Goal: Task Accomplishment & Management: Manage account settings

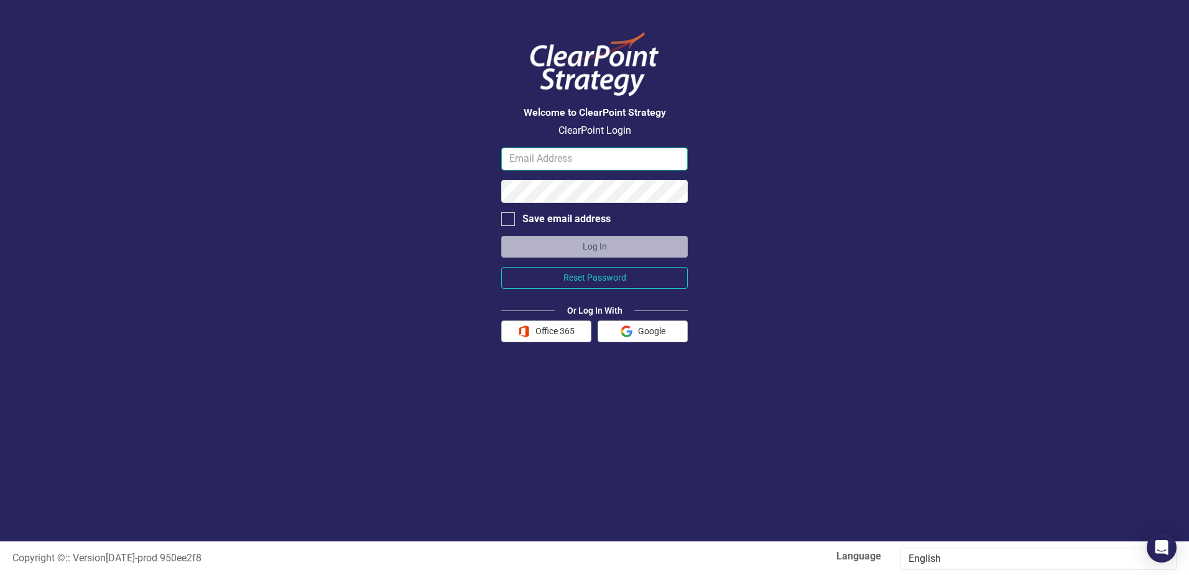
click at [518, 159] on input "email" at bounding box center [594, 158] width 187 height 23
type input "[EMAIL_ADDRESS][DOMAIN_NAME]"
click at [501, 236] on button "Log In" at bounding box center [594, 247] width 187 height 22
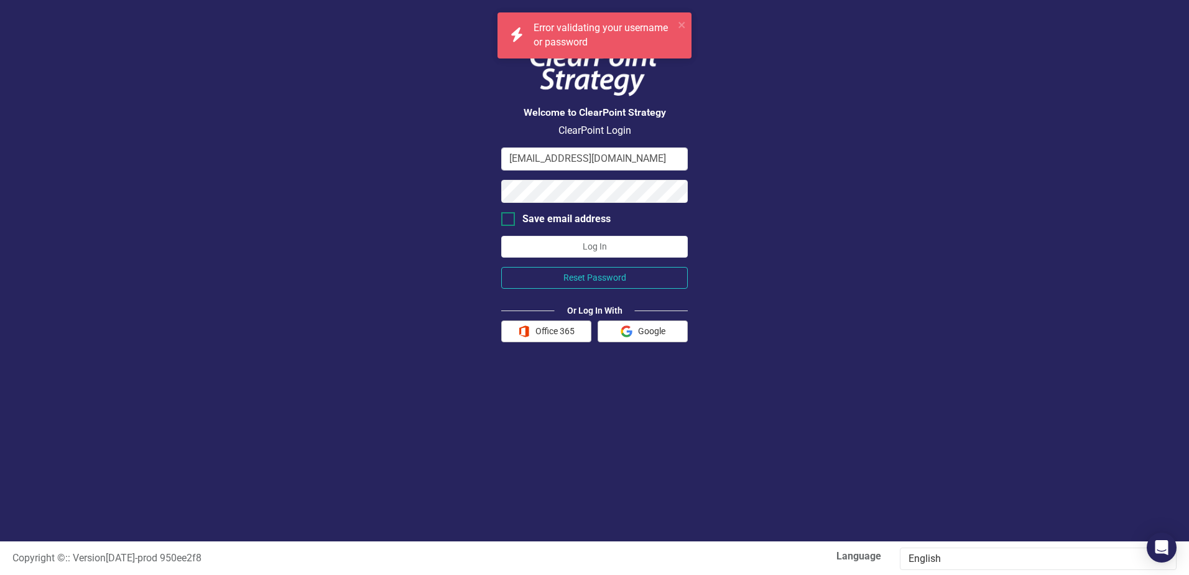
click at [504, 220] on input "Save email address" at bounding box center [505, 216] width 8 height 8
checkbox input "true"
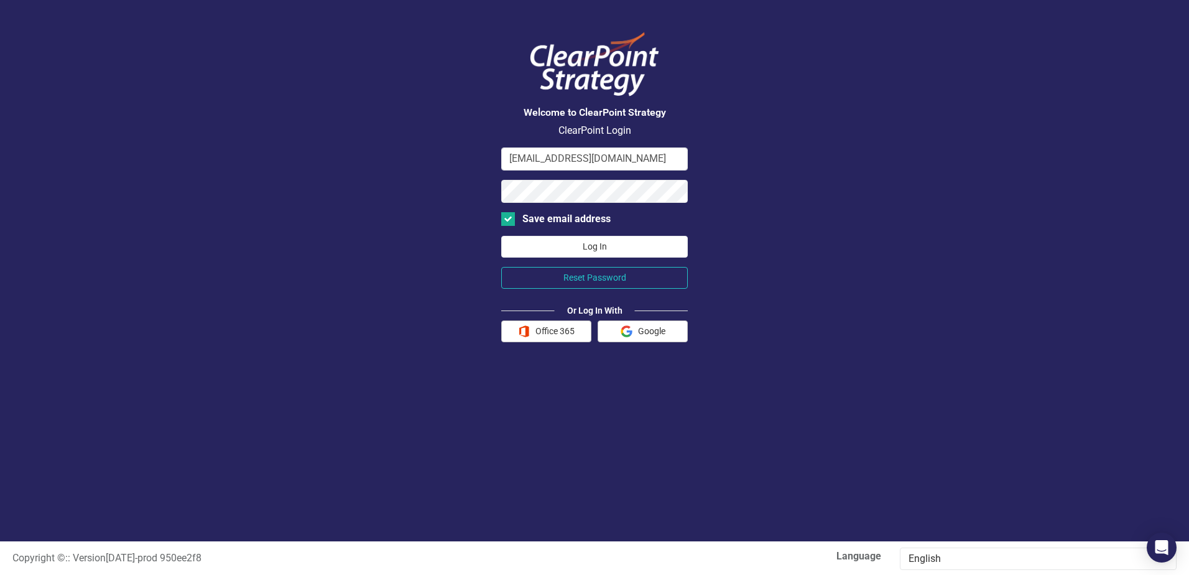
click at [595, 246] on button "Log In" at bounding box center [594, 247] width 187 height 22
click at [460, 200] on div "Welcome to ClearPoint Strategy ClearPoint Login [EMAIL_ADDRESS][DOMAIN_NAME] Sa…" at bounding box center [594, 270] width 1189 height 541
click at [566, 249] on button "Log In" at bounding box center [594, 247] width 187 height 22
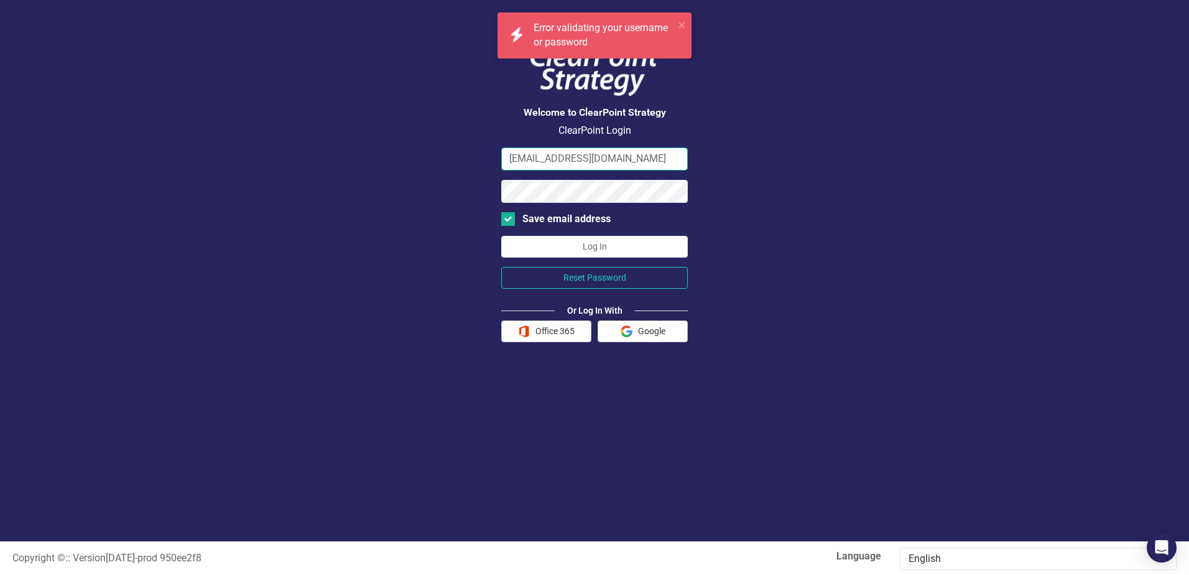
click at [572, 154] on input "[EMAIL_ADDRESS][DOMAIN_NAME]" at bounding box center [594, 158] width 187 height 23
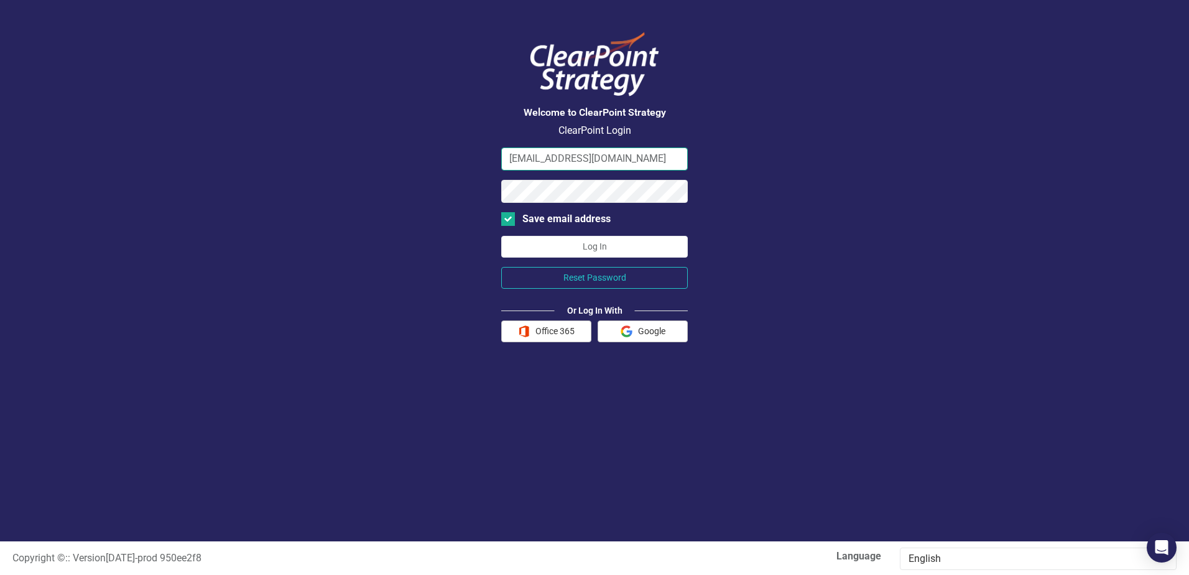
click at [520, 157] on input "[EMAIL_ADDRESS][DOMAIN_NAME]" at bounding box center [594, 158] width 187 height 23
type input "[PERSON_NAME][EMAIL_ADDRESS][PERSON_NAME][DOMAIN_NAME]"
click at [598, 243] on button "Log In" at bounding box center [594, 247] width 187 height 22
